Goal: Transaction & Acquisition: Purchase product/service

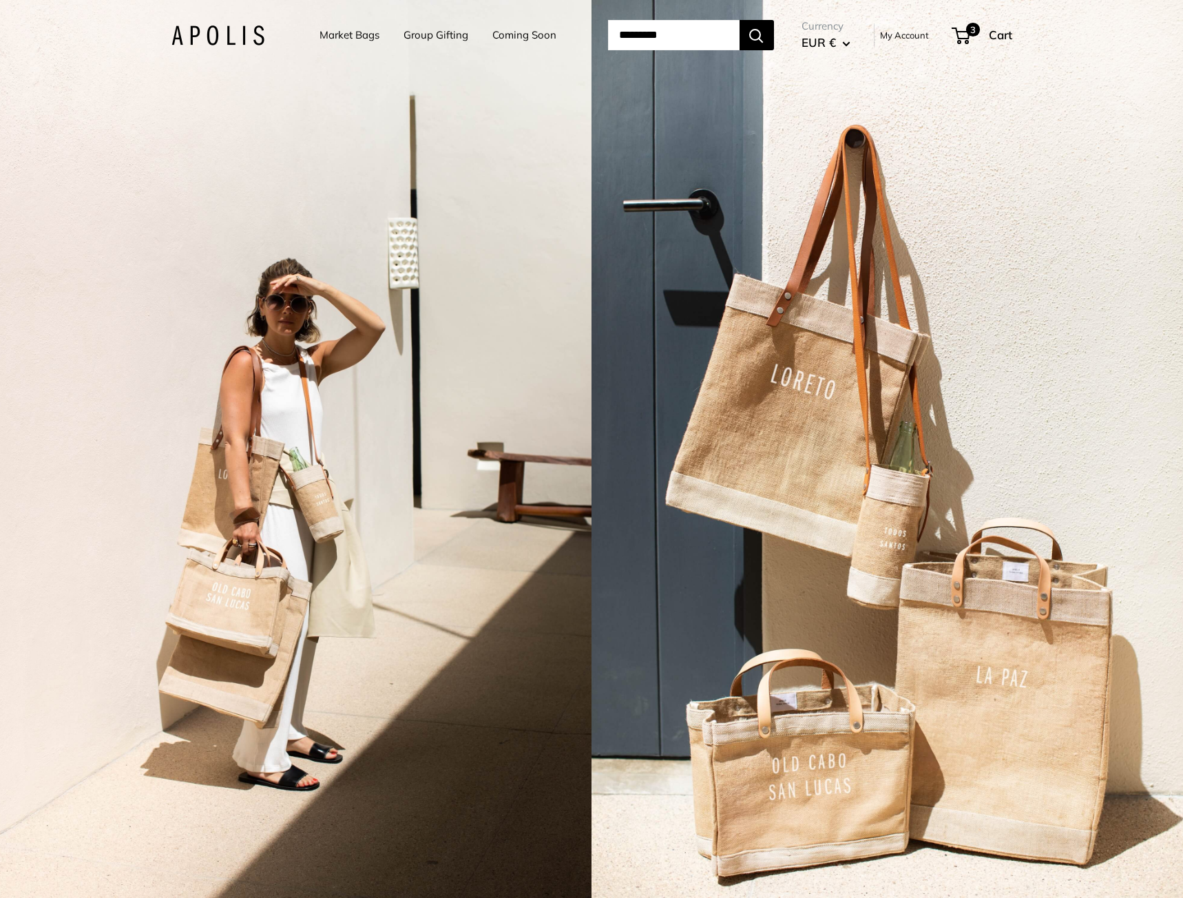
click at [333, 36] on link "Market Bags" at bounding box center [350, 34] width 60 height 19
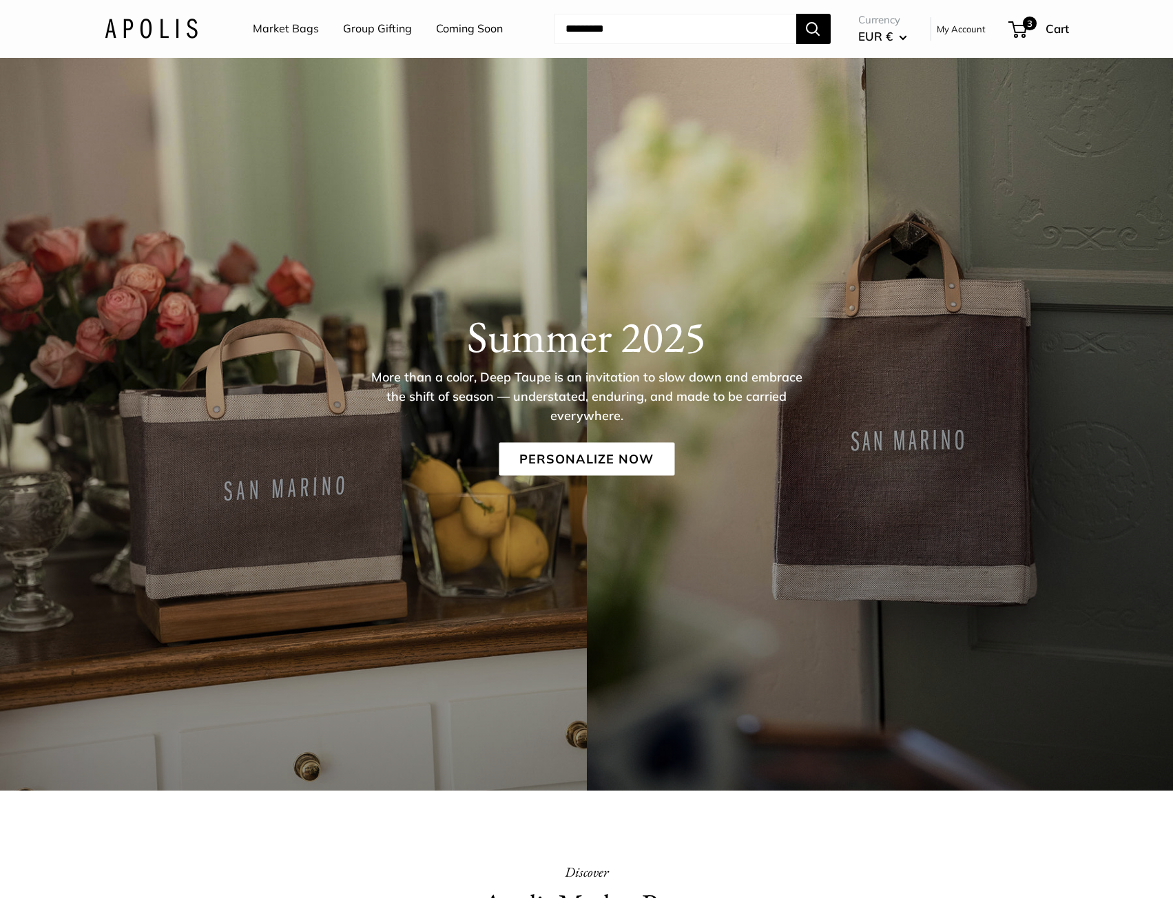
drag, startPoint x: 367, startPoint y: 590, endPoint x: 726, endPoint y: 159, distance: 561.3
click at [712, 25] on input "Search..." at bounding box center [675, 29] width 242 height 30
type input "*****"
click at [796, 14] on button "Search" at bounding box center [813, 29] width 34 height 30
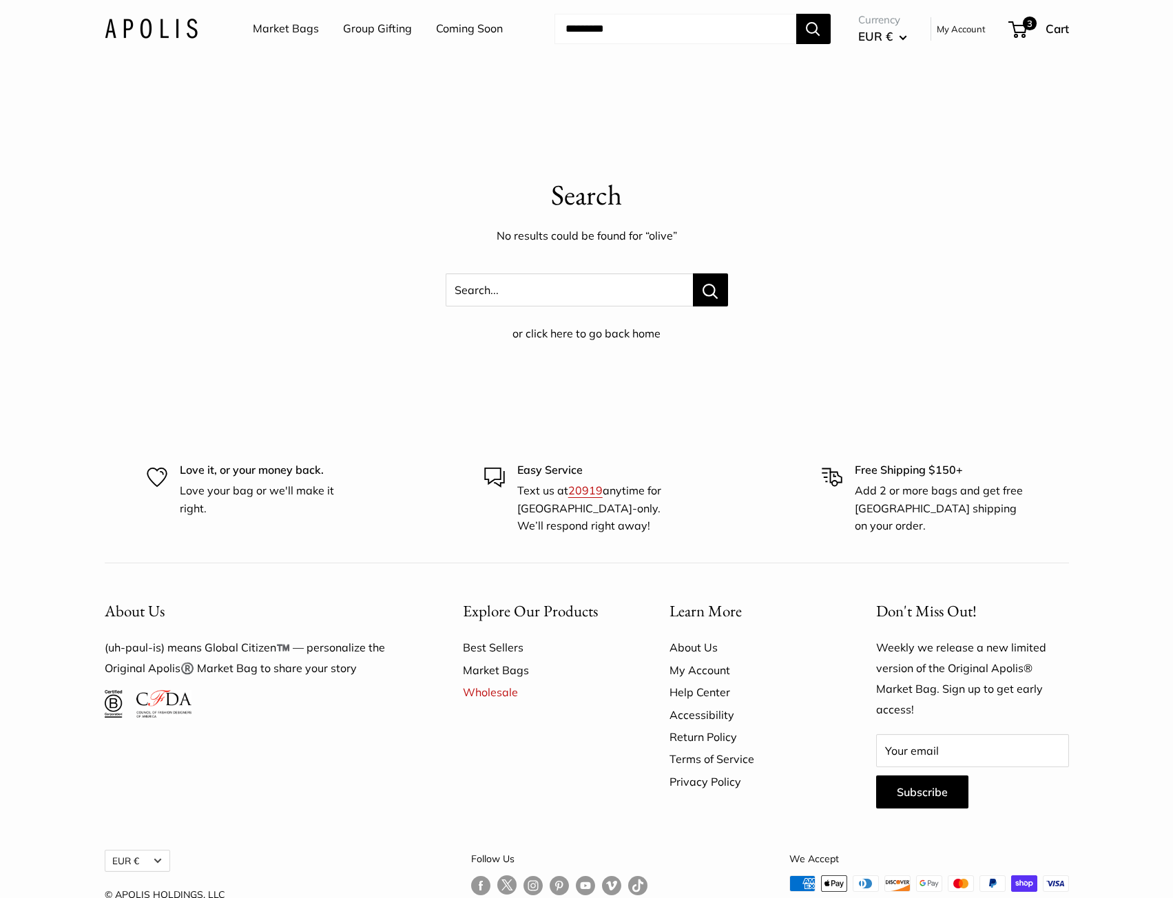
click at [510, 156] on body "Market Bags Group Gifting Coming Soon Need help? Text Us: 20919 hello@apolisglo…" at bounding box center [586, 478] width 1173 height 956
click at [470, 21] on link "Coming Soon" at bounding box center [469, 29] width 67 height 21
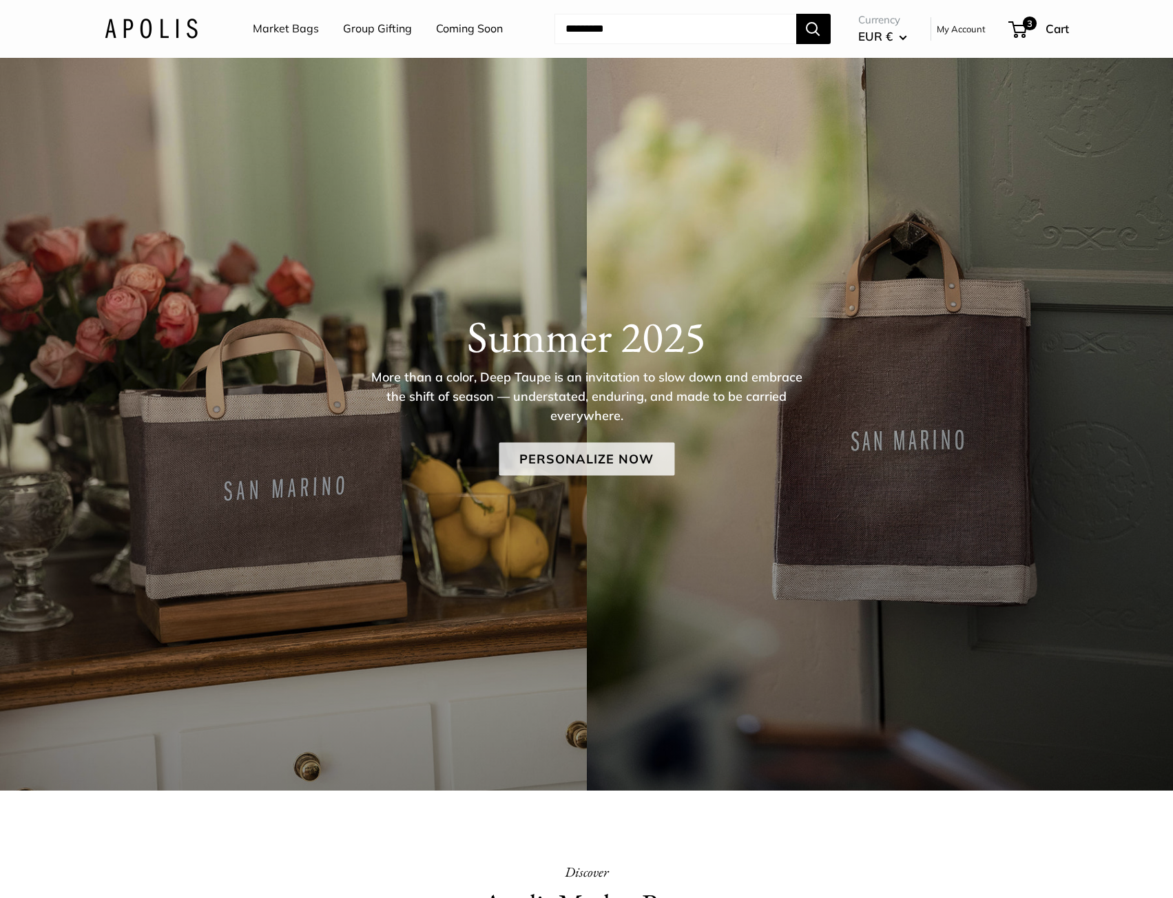
click at [527, 457] on link "Personalize Now" at bounding box center [587, 458] width 176 height 33
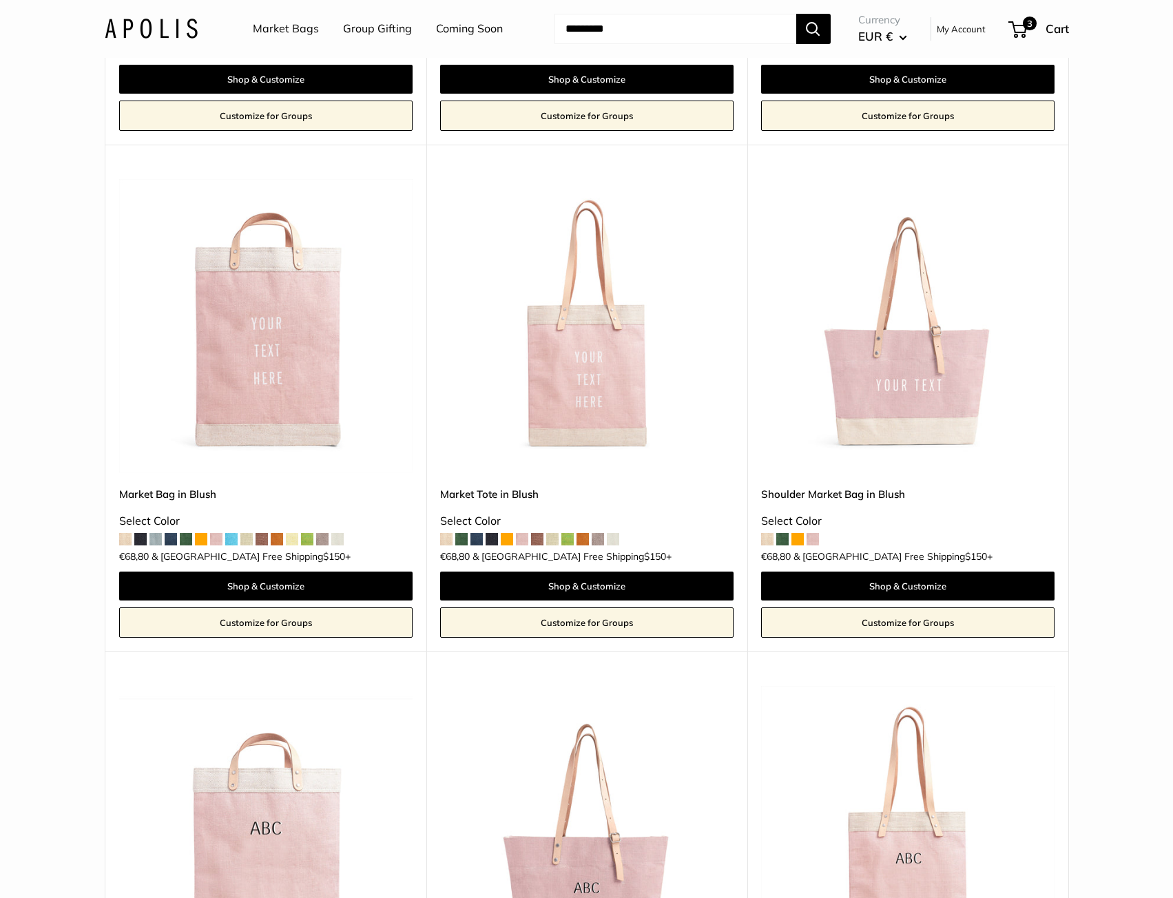
scroll to position [1345, 0]
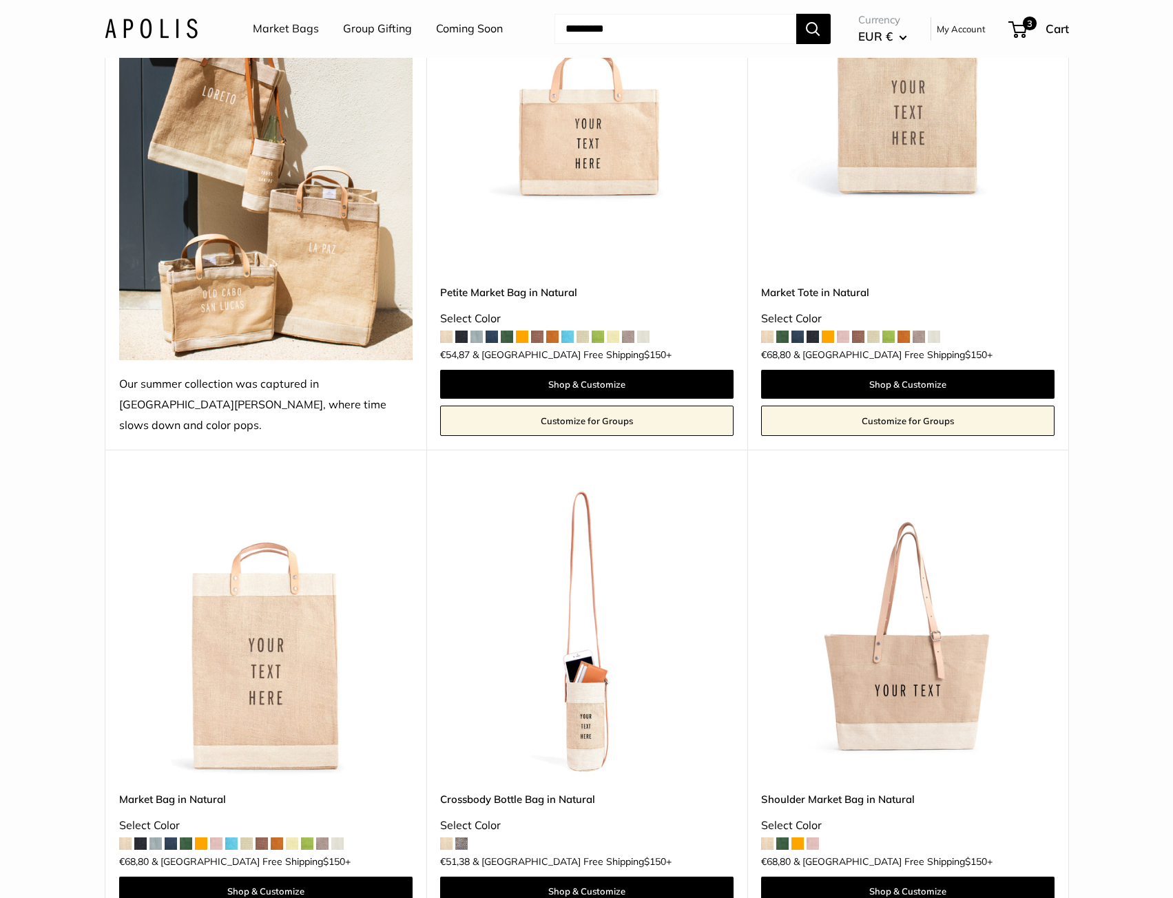
drag, startPoint x: 87, startPoint y: 558, endPoint x: 73, endPoint y: 164, distance: 394.8
